Goal: Navigation & Orientation: Find specific page/section

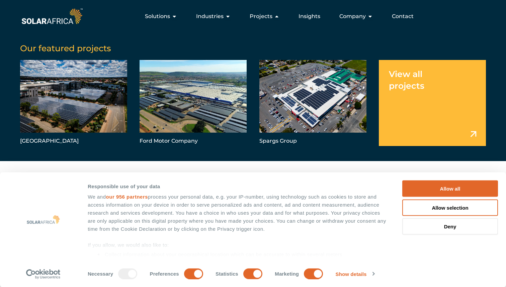
click at [259, 17] on span "Projects" at bounding box center [261, 16] width 23 height 8
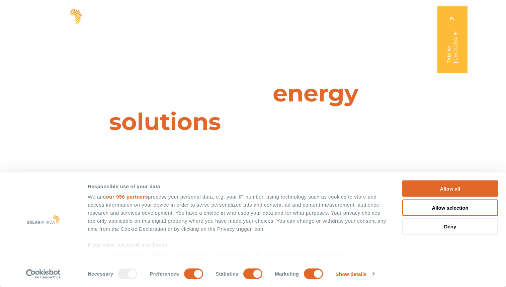
click at [259, 17] on span "Projects" at bounding box center [261, 16] width 23 height 8
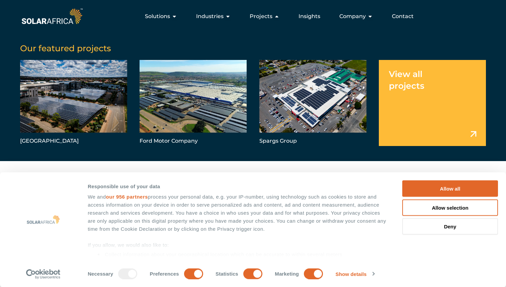
click at [419, 80] on link "Menu" at bounding box center [432, 103] width 107 height 86
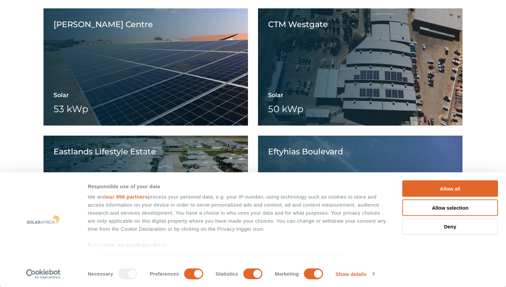
scroll to position [8150, 0]
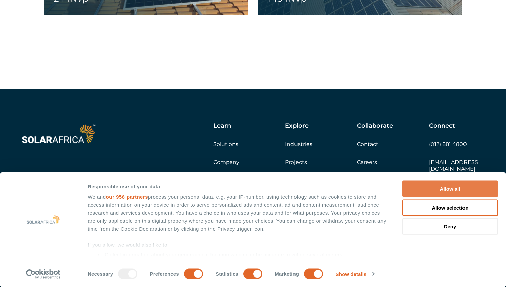
click at [455, 188] on button "Allow all" at bounding box center [450, 188] width 96 height 16
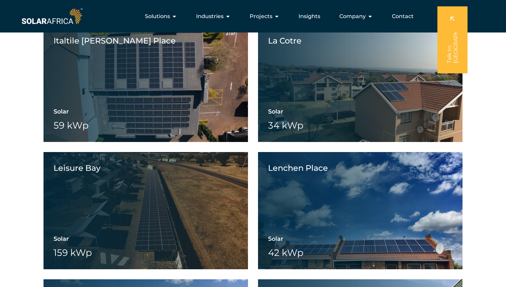
scroll to position [6751, 0]
